Goal: Navigation & Orientation: Understand site structure

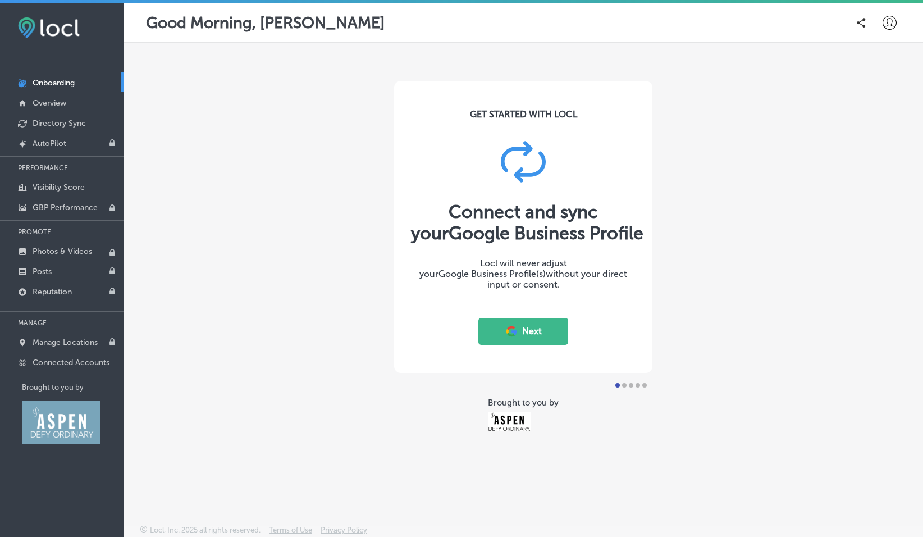
click at [531, 331] on button "Next" at bounding box center [523, 331] width 90 height 27
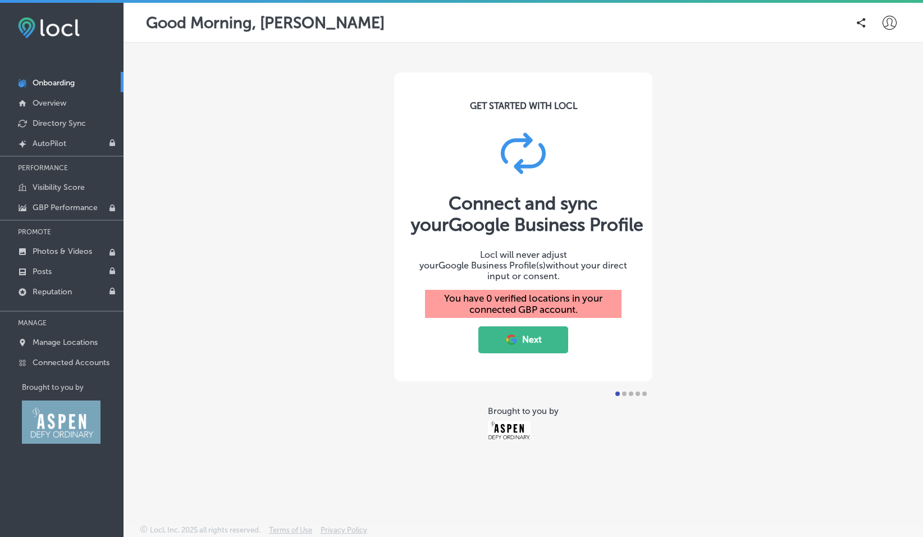
click at [536, 334] on button "Next" at bounding box center [523, 339] width 90 height 27
click at [528, 330] on button "Next" at bounding box center [523, 339] width 90 height 27
click at [54, 102] on p "Overview" at bounding box center [50, 103] width 34 height 10
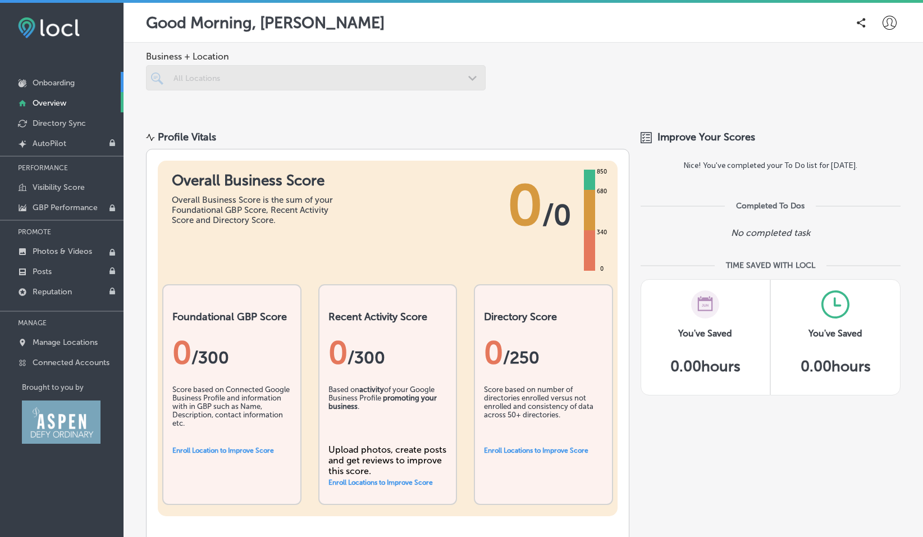
click at [54, 83] on p "Onboarding" at bounding box center [54, 83] width 42 height 10
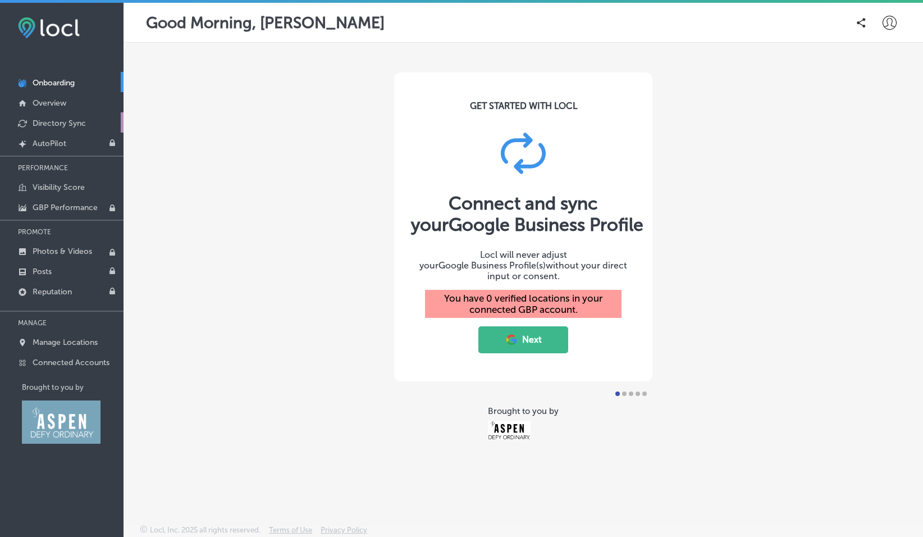
click at [51, 122] on p "Directory Sync" at bounding box center [59, 123] width 53 height 10
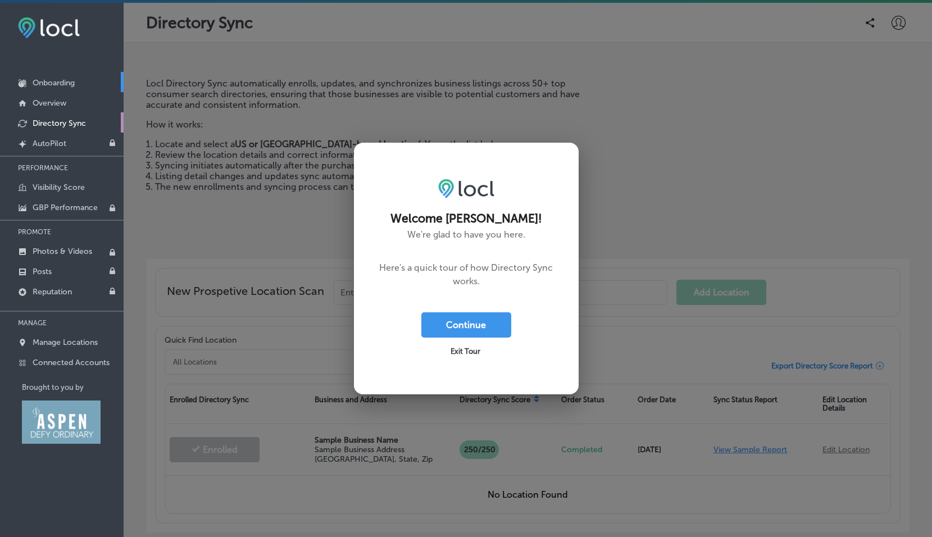
click at [66, 83] on p "Onboarding" at bounding box center [54, 83] width 42 height 10
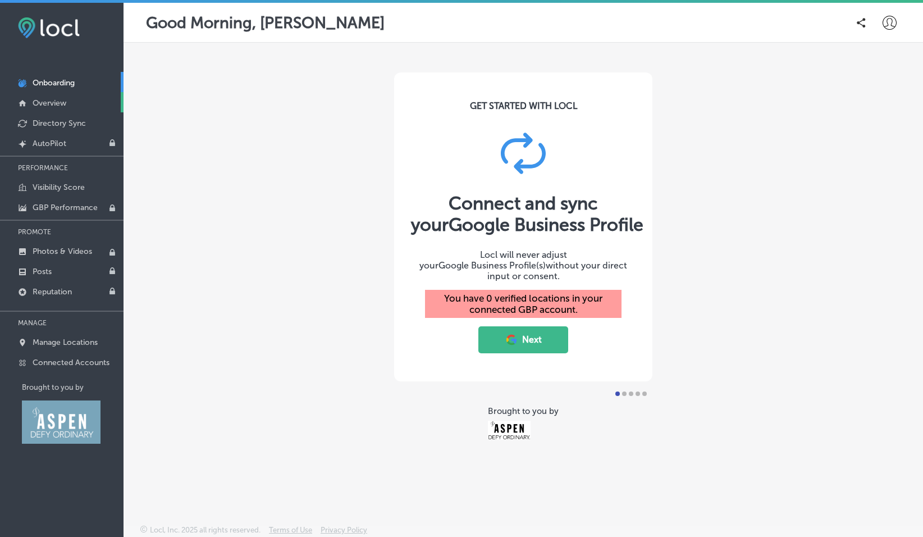
click at [52, 102] on p "Overview" at bounding box center [50, 103] width 34 height 10
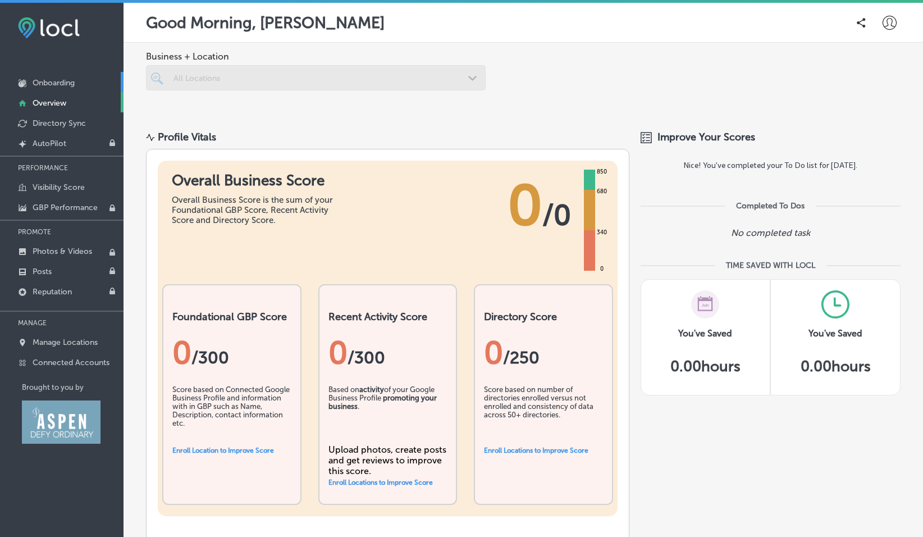
click at [53, 82] on p "Onboarding" at bounding box center [54, 83] width 42 height 10
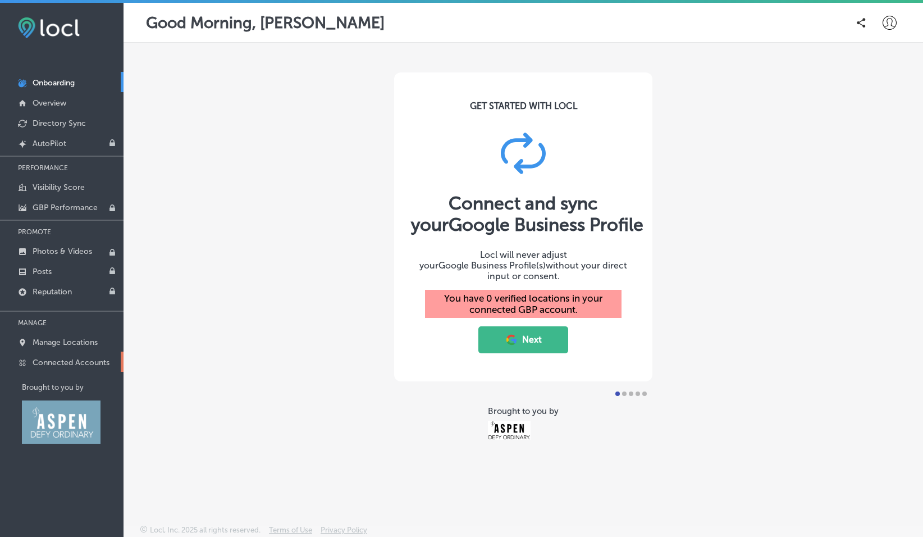
click at [61, 360] on p "Connected Accounts" at bounding box center [71, 363] width 77 height 10
